Goal: Find contact information: Find contact information

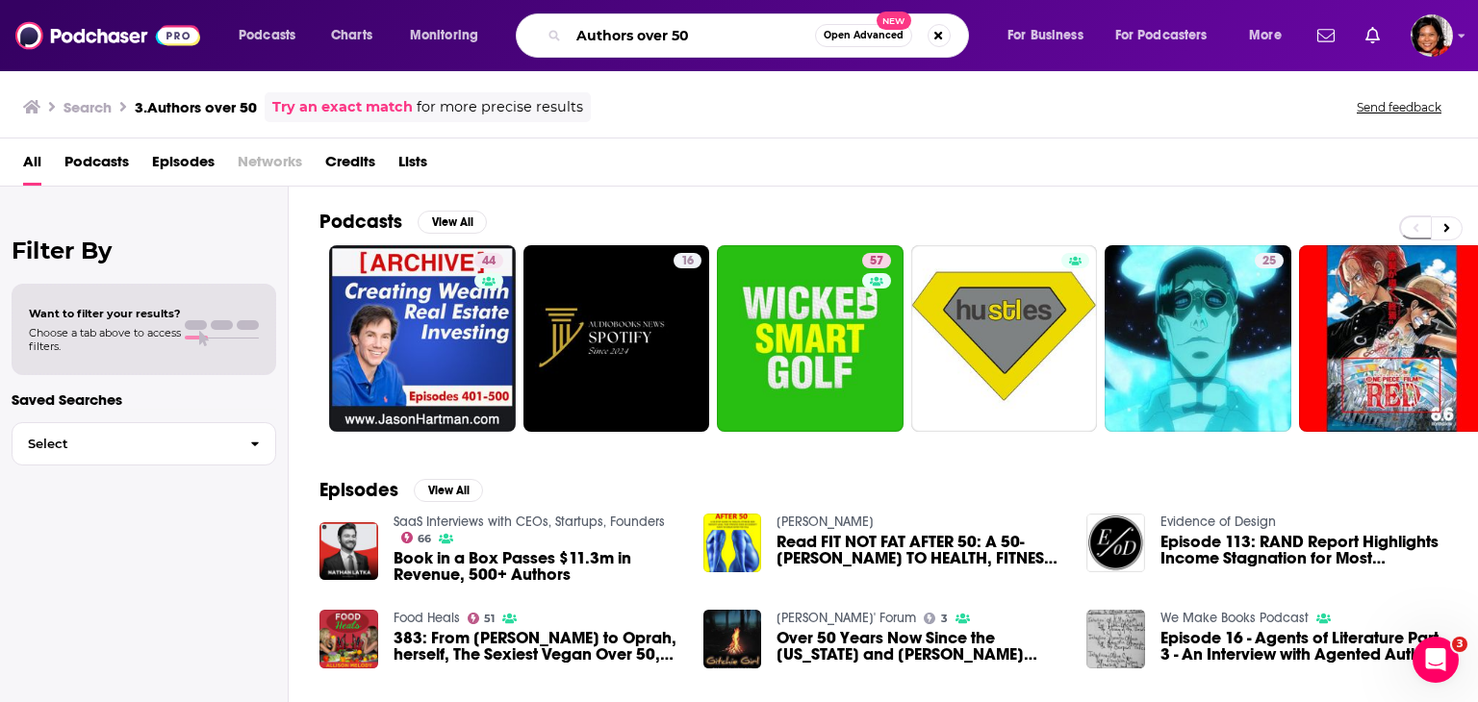
drag, startPoint x: 715, startPoint y: 38, endPoint x: 534, endPoint y: 43, distance: 180.9
click at [534, 43] on div "Authors over 50 Open Advanced New" at bounding box center [742, 35] width 453 height 44
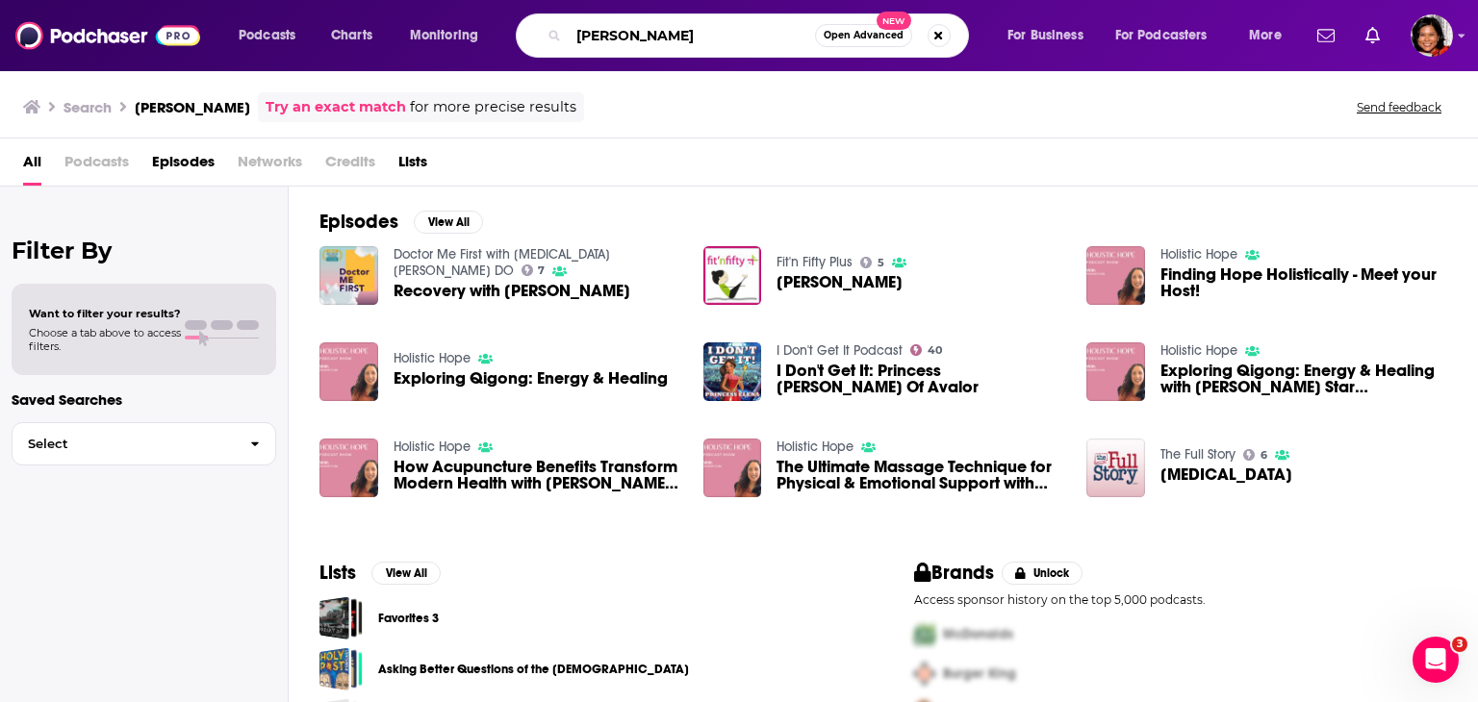
drag, startPoint x: 687, startPoint y: 36, endPoint x: 386, endPoint y: 17, distance: 301.7
click at [386, 17] on div "Podcasts Charts Monitoring [PERSON_NAME] Open Advanced New For Business For Pod…" at bounding box center [762, 35] width 1075 height 44
paste input "Unbottled - is this the Unbottled Potential podcast w [PERSON_NAME]"
drag, startPoint x: 698, startPoint y: 34, endPoint x: 651, endPoint y: 35, distance: 47.1
click at [651, 35] on input "Unbottled - is this the Unbottled Potential podcast w [PERSON_NAME]" at bounding box center [692, 35] width 246 height 31
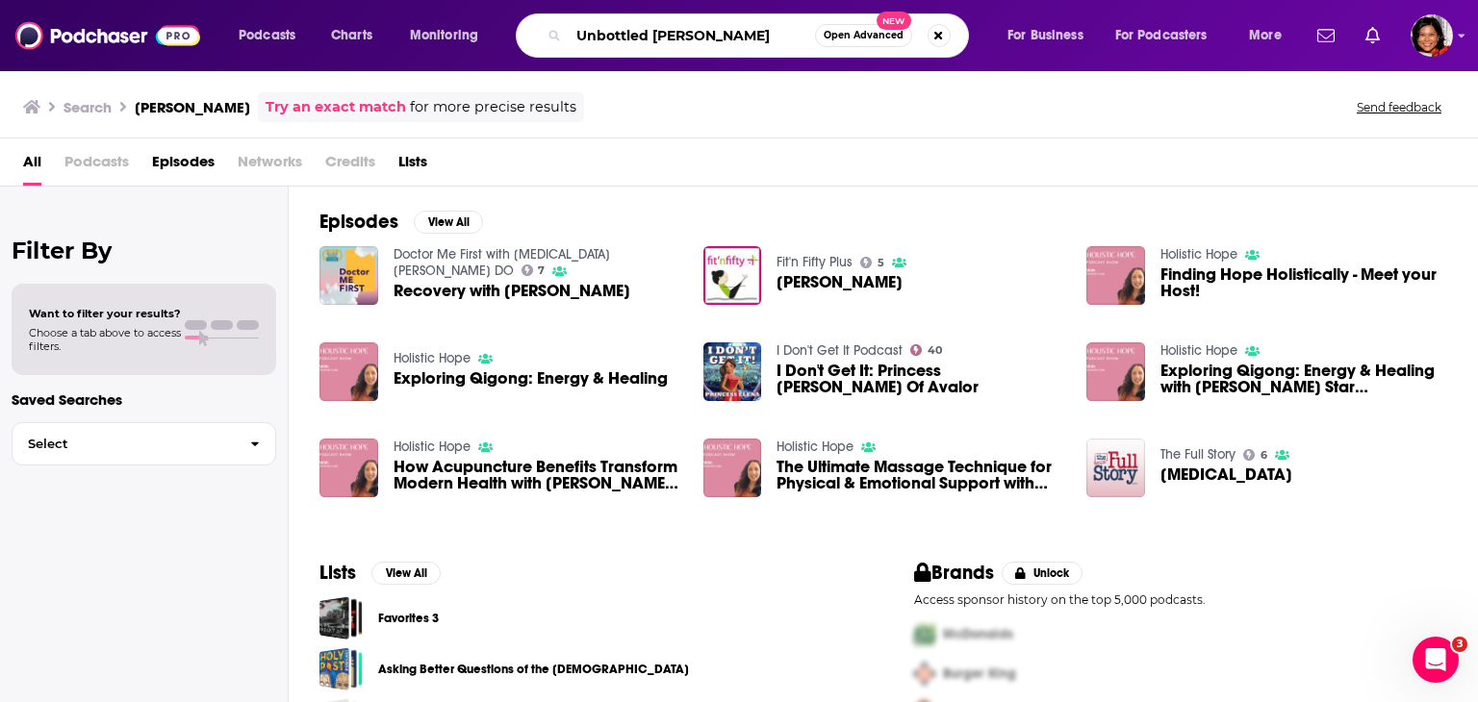
type input "Unbottled [PERSON_NAME]"
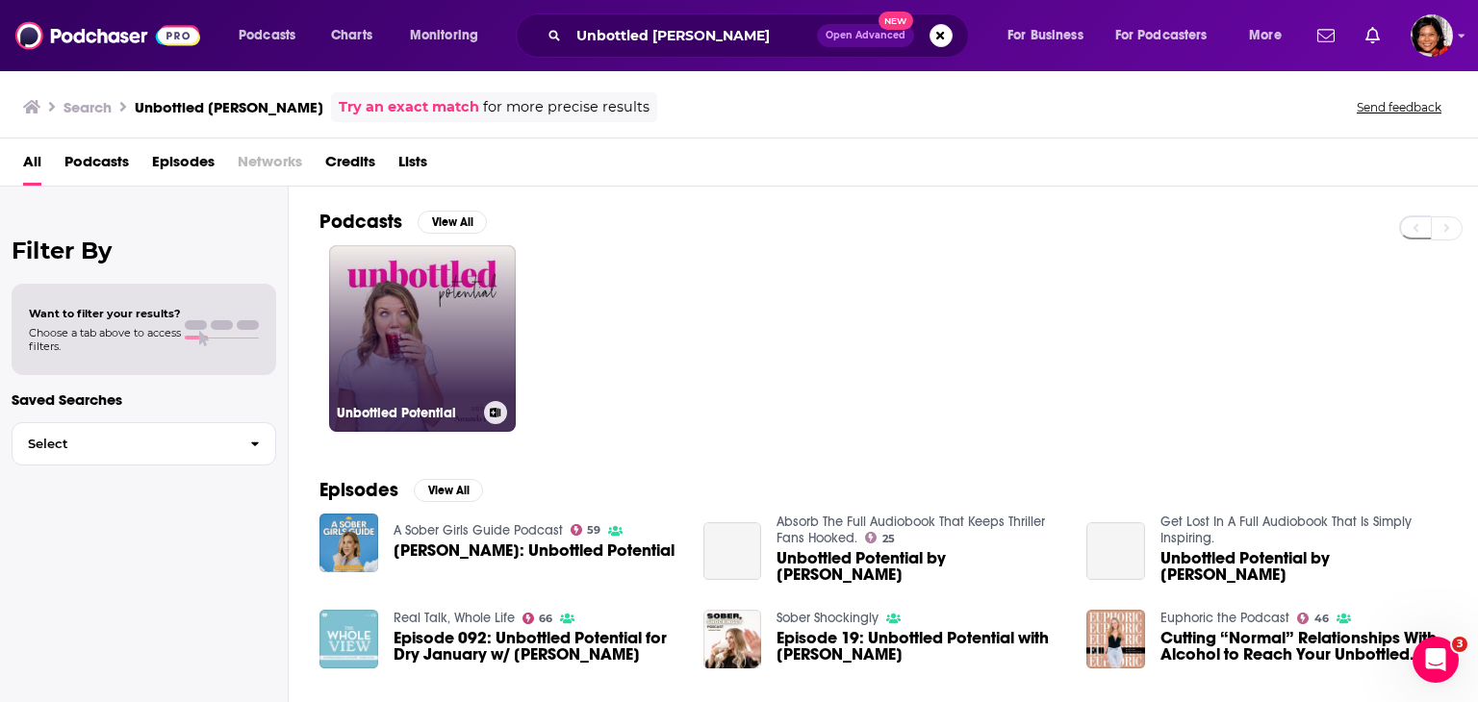
click at [432, 305] on link "Unbottled Potential" at bounding box center [422, 338] width 187 height 187
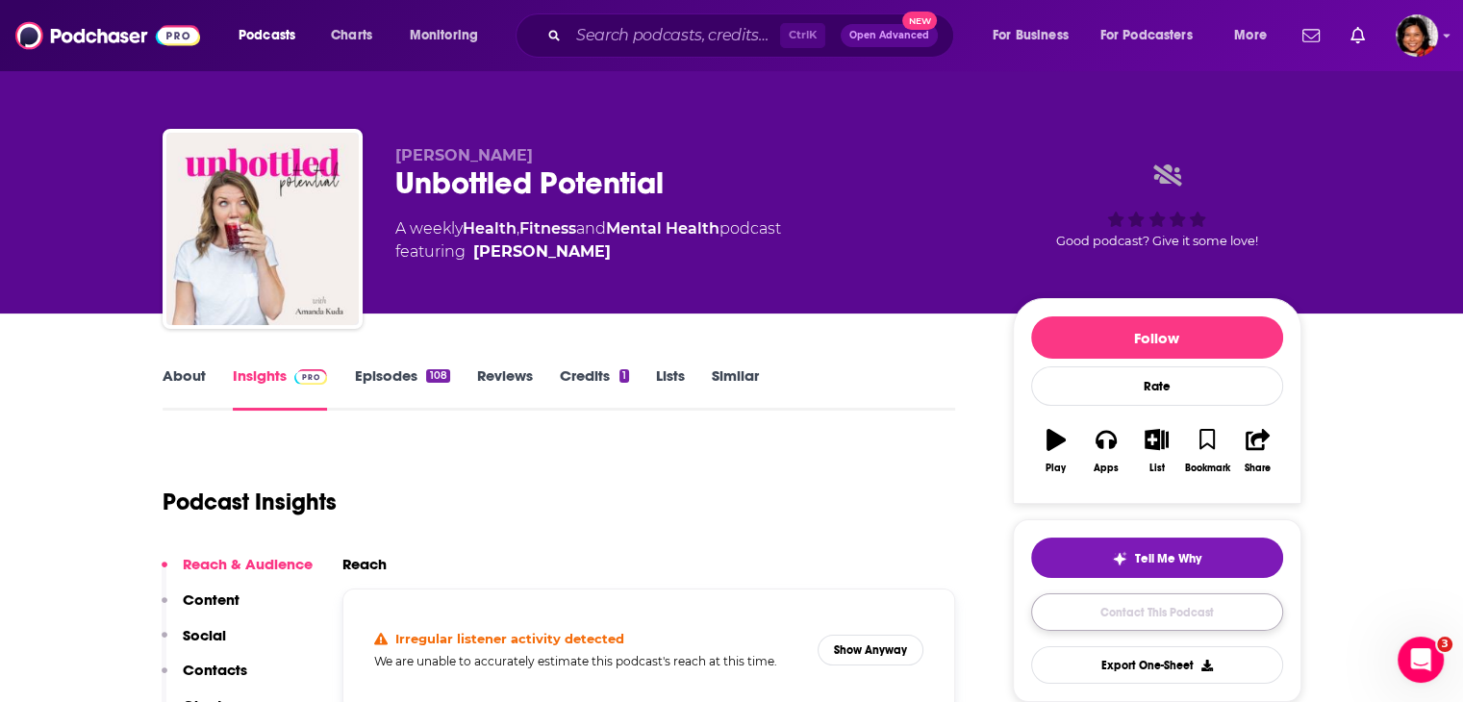
click at [1120, 618] on link "Contact This Podcast" at bounding box center [1157, 613] width 252 height 38
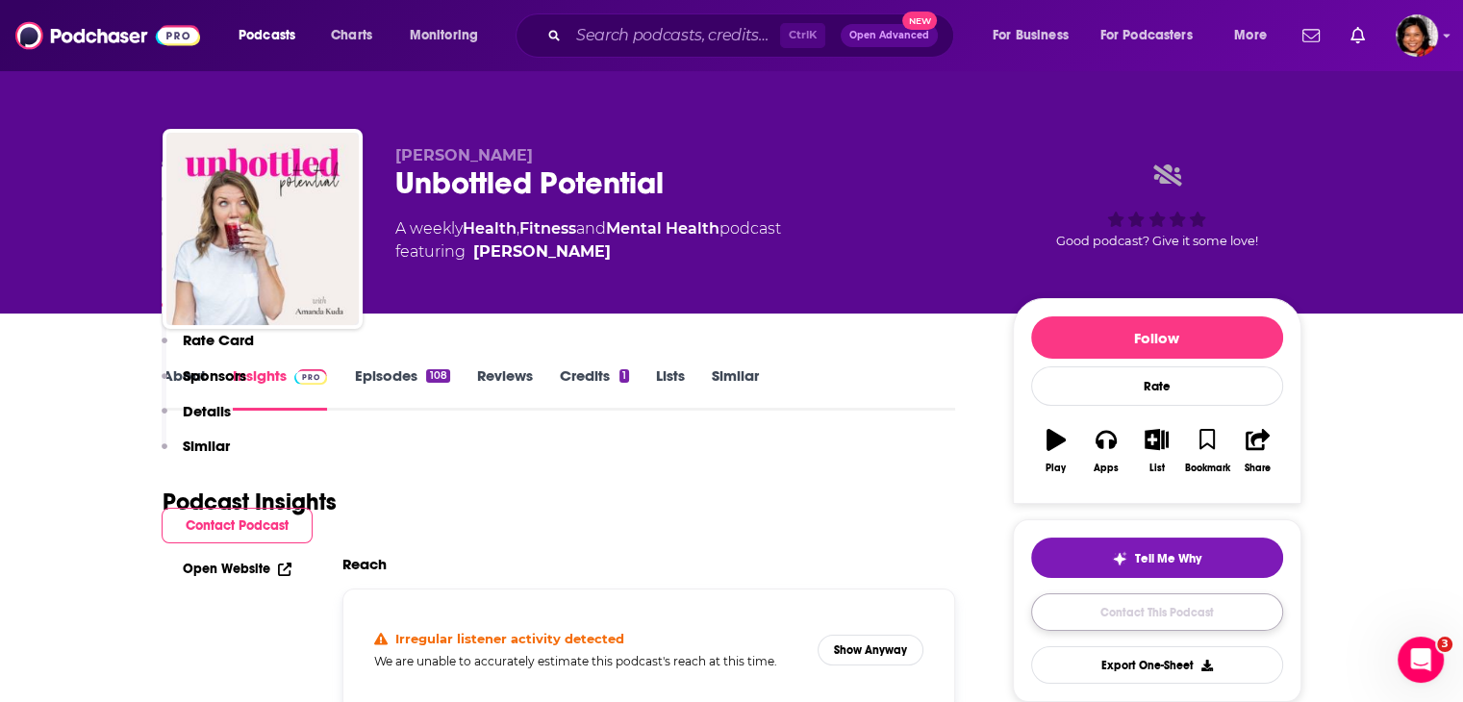
scroll to position [1794, 0]
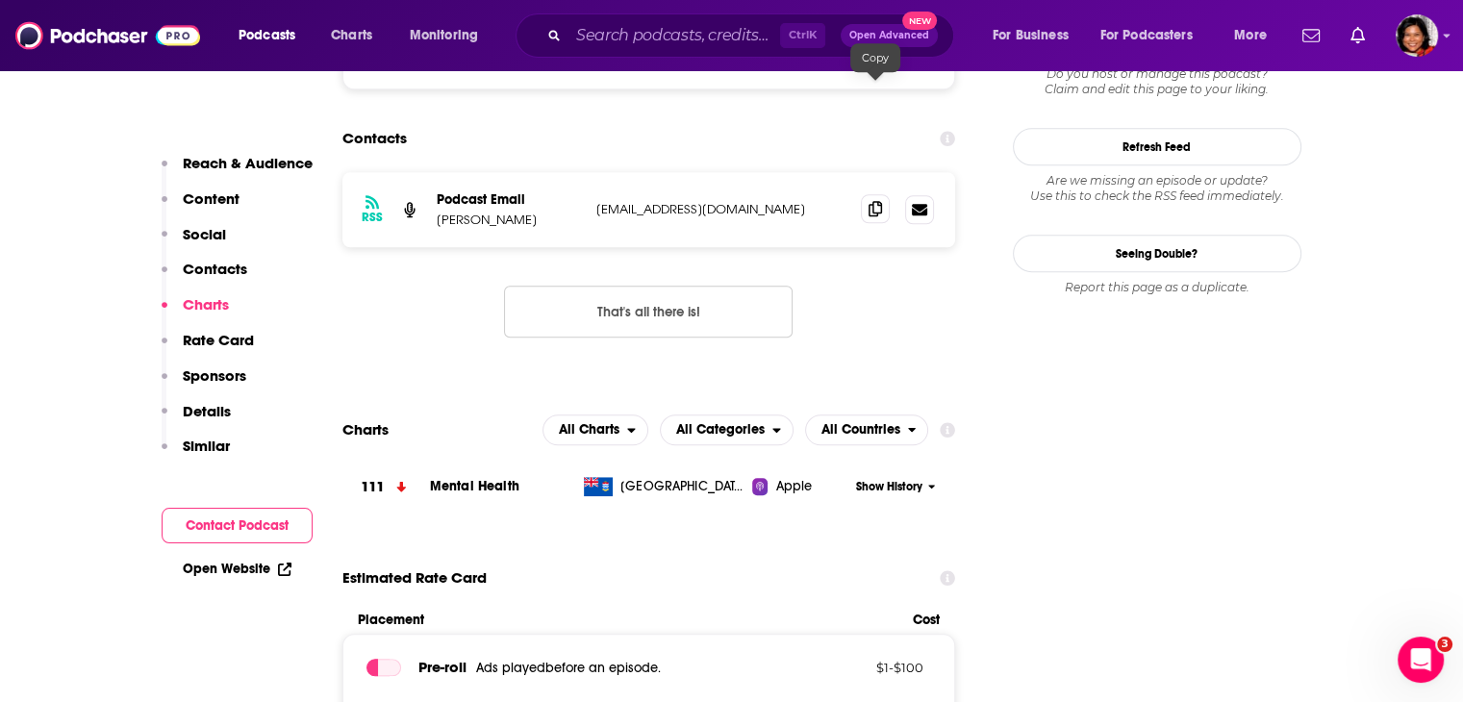
click at [876, 201] on icon at bounding box center [875, 208] width 13 height 15
